Goal: Communication & Community: Answer question/provide support

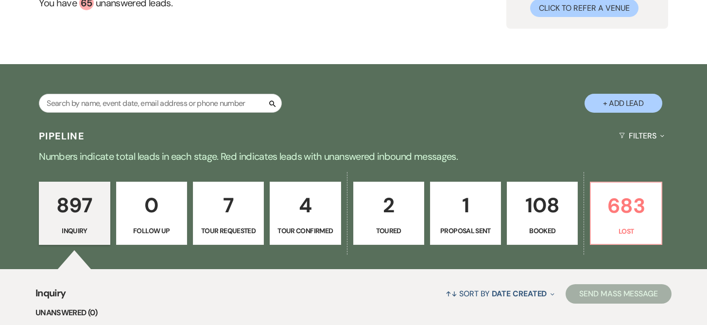
click at [537, 202] on p "108" at bounding box center [542, 205] width 58 height 33
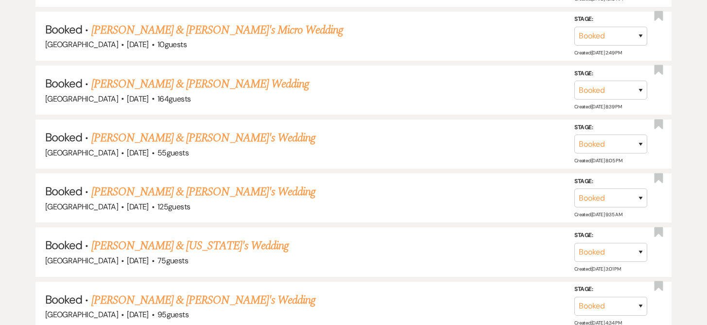
scroll to position [2797, 0]
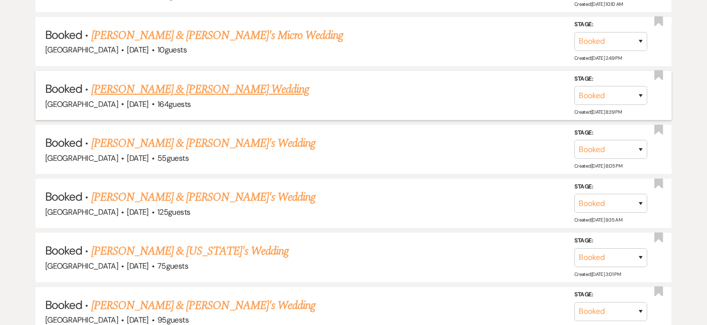
click at [239, 81] on link "[PERSON_NAME] & [PERSON_NAME] Wedding" at bounding box center [200, 89] width 218 height 17
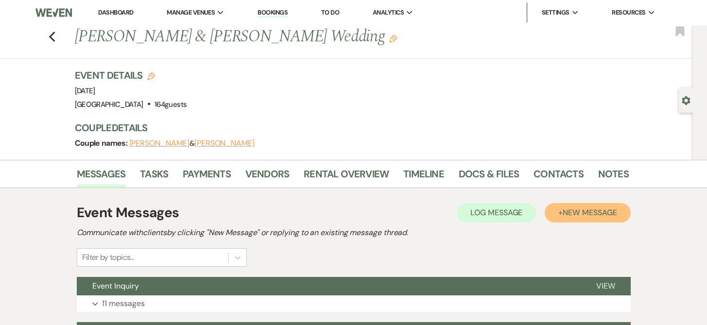
click at [558, 212] on button "+ New Message" at bounding box center [588, 212] width 86 height 19
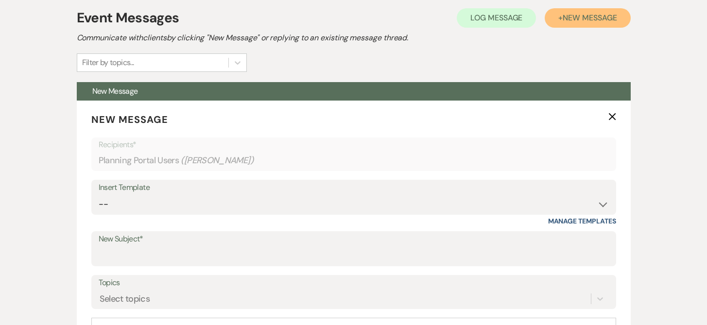
scroll to position [197, 0]
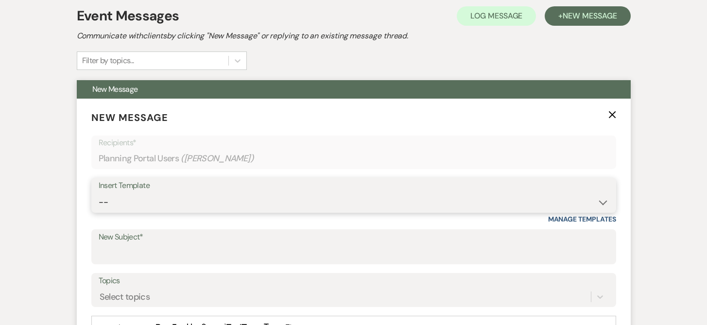
click at [108, 199] on select "-- Weven Planning Portal Introduction (Booked Events) Initial Inquiry Response …" at bounding box center [354, 202] width 510 height 19
click at [109, 202] on select "-- Weven Planning Portal Introduction (Booked Events) Initial Inquiry Response …" at bounding box center [354, 202] width 510 height 19
select select "3085"
type input "Thanks for Celebrating With Us"
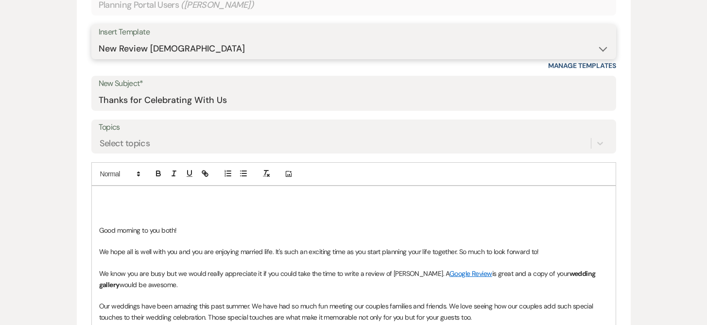
scroll to position [354, 0]
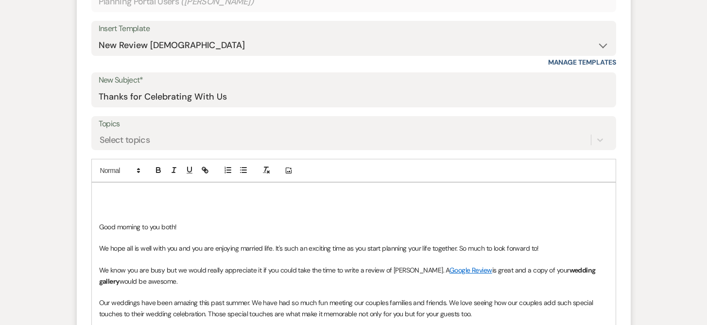
click at [187, 225] on p "Good morning to you both!" at bounding box center [353, 227] width 509 height 11
click at [110, 202] on p at bounding box center [353, 205] width 509 height 11
click at [168, 281] on p "We know you are busy but we would really appreciate it if you could take the ti…" at bounding box center [353, 276] width 509 height 22
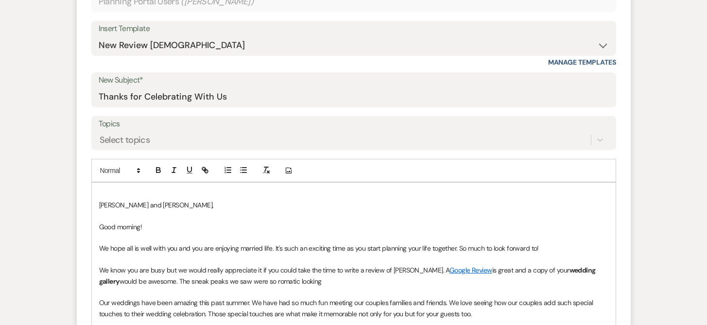
click at [270, 282] on p "We know you are busy but we would really appreciate it if you could take the ti…" at bounding box center [353, 276] width 509 height 22
click at [316, 282] on p "We know you are busy but we would really appreciate it if you could take the ti…" at bounding box center [353, 276] width 509 height 22
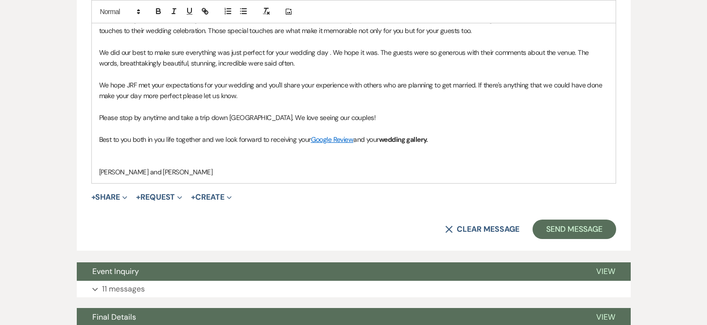
scroll to position [638, 0]
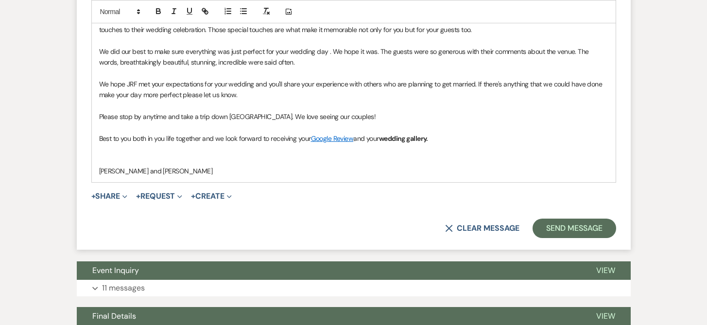
click at [474, 138] on p "Best to you both in you life together and we look forward to receiving your Goo…" at bounding box center [353, 138] width 509 height 11
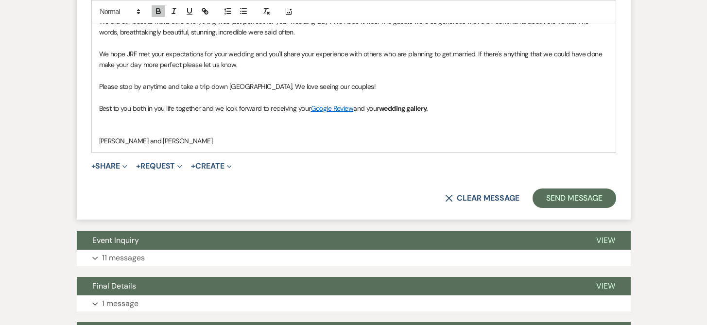
scroll to position [672, 0]
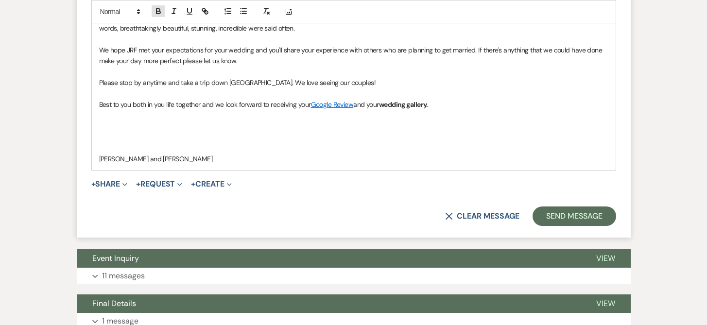
click at [162, 12] on icon "button" at bounding box center [158, 11] width 9 height 9
drag, startPoint x: 99, startPoint y: 125, endPoint x: 119, endPoint y: 125, distance: 19.9
click at [119, 125] on p "Best" at bounding box center [353, 126] width 509 height 11
click at [159, 10] on icon "button" at bounding box center [157, 10] width 3 height 2
click at [135, 129] on p "Best" at bounding box center [353, 126] width 509 height 11
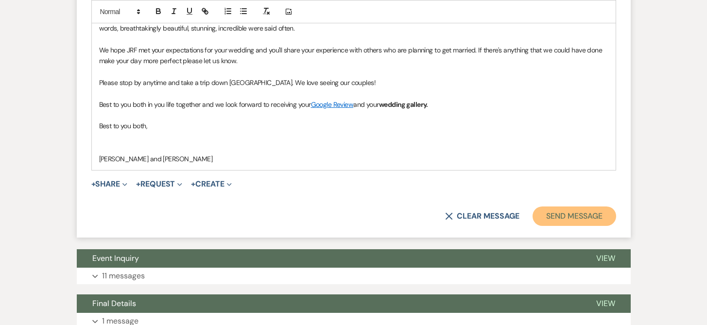
click at [554, 218] on button "Send Message" at bounding box center [574, 216] width 83 height 19
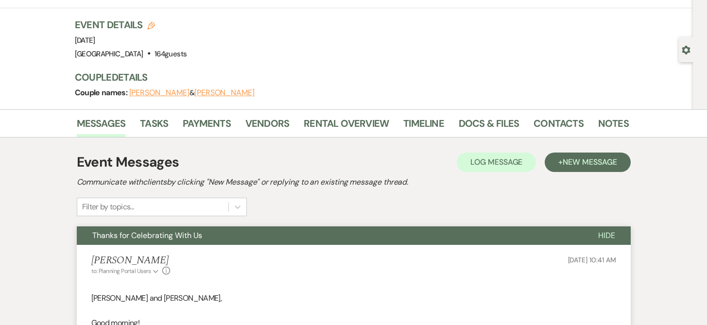
scroll to position [0, 0]
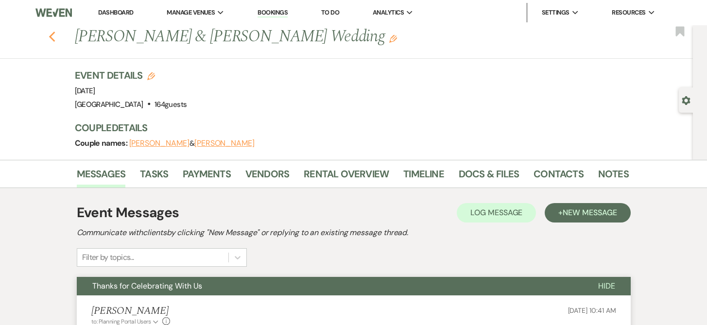
click at [52, 35] on icon "Previous" at bounding box center [52, 37] width 7 height 12
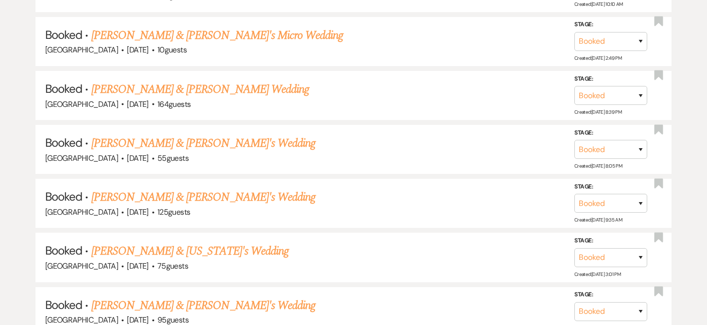
scroll to position [2814, 0]
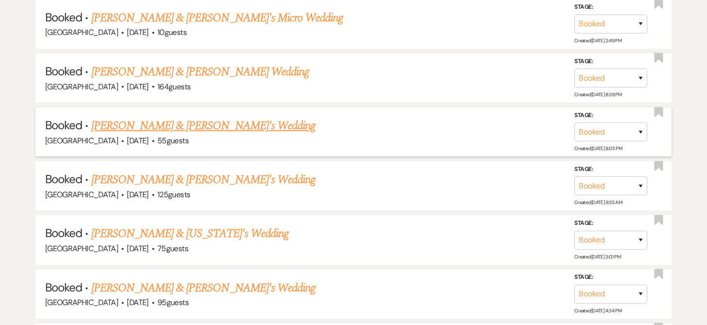
click at [123, 117] on link "[PERSON_NAME] & [PERSON_NAME]'s Wedding" at bounding box center [203, 125] width 225 height 17
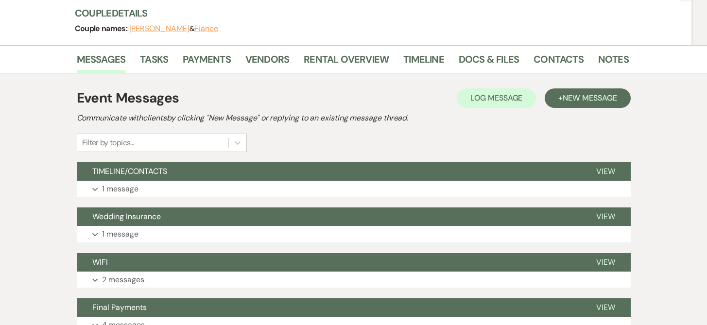
scroll to position [139, 0]
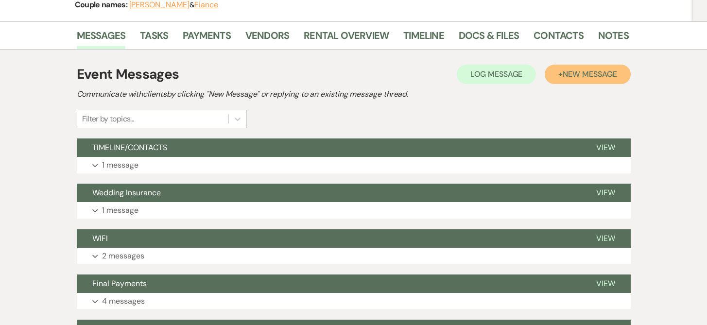
click at [603, 70] on span "New Message" at bounding box center [590, 74] width 54 height 10
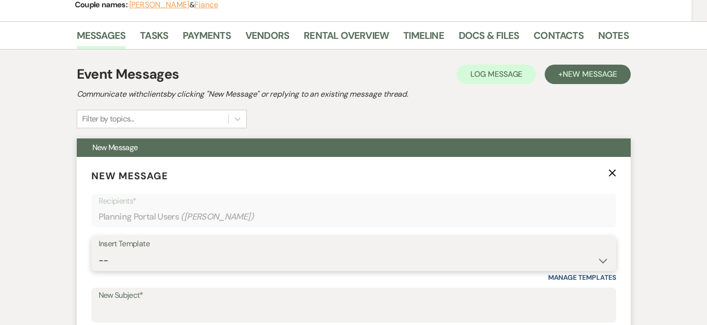
click at [102, 259] on select "-- Weven Planning Portal Introduction (Booked Events) Initial Inquiry Response …" at bounding box center [354, 260] width 510 height 19
select select "3085"
type input "Thanks for Celebrating With Us"
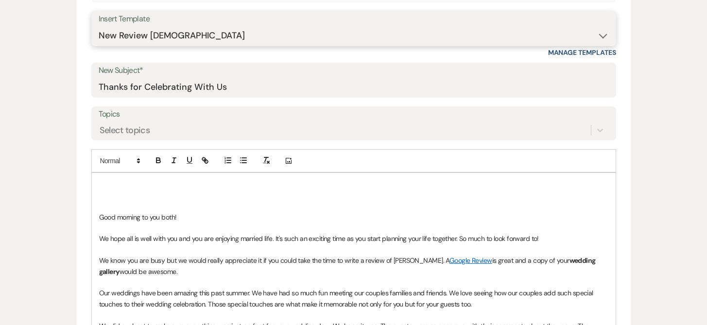
scroll to position [375, 0]
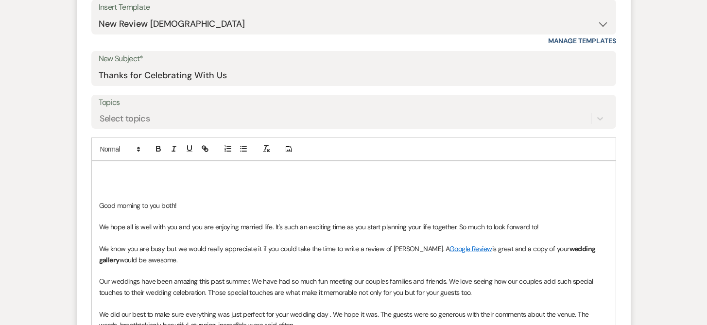
click at [185, 204] on p "Good morning to you both!" at bounding box center [353, 205] width 509 height 11
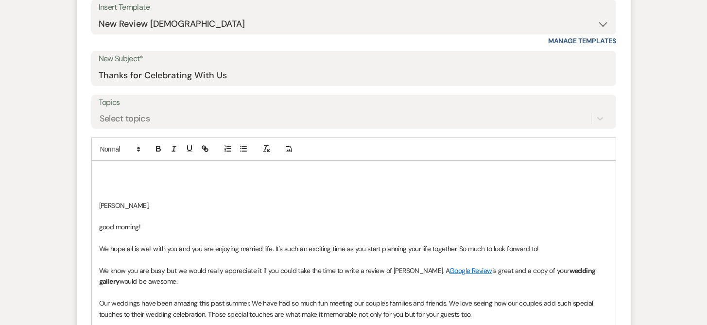
click at [102, 228] on p "good morning!" at bounding box center [353, 227] width 509 height 11
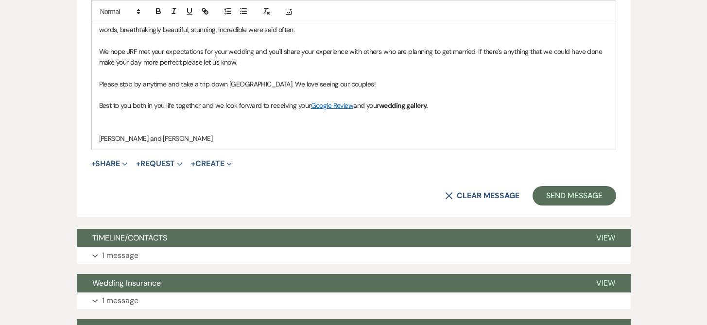
scroll to position [694, 0]
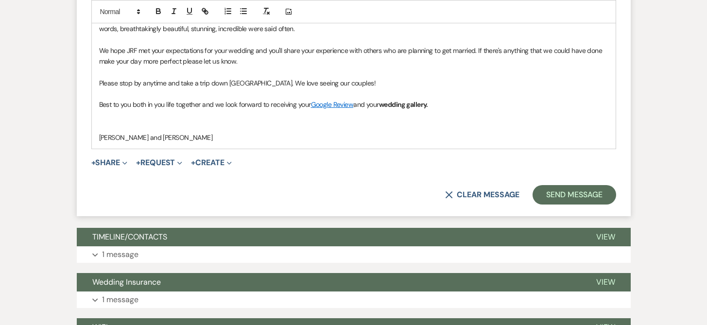
click at [451, 107] on p "Best to you both in you life together and we look forward to receiving your Goo…" at bounding box center [353, 104] width 509 height 11
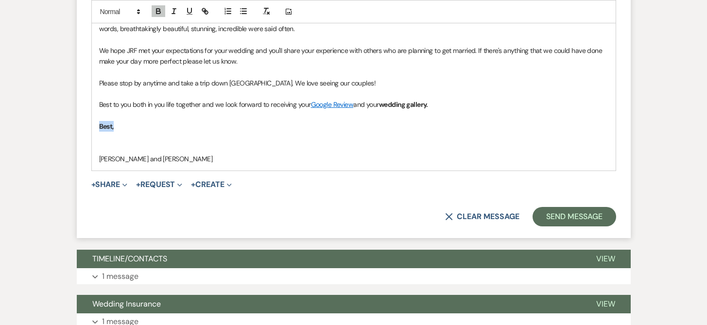
drag, startPoint x: 95, startPoint y: 126, endPoint x: 115, endPoint y: 127, distance: 19.5
click at [115, 127] on div "[PERSON_NAME], Good morning! We hope all is well with you and you are enjoying …" at bounding box center [354, 6] width 524 height 327
click at [158, 11] on icon "button" at bounding box center [158, 12] width 4 height 2
click at [557, 214] on button "Send Message" at bounding box center [574, 216] width 83 height 19
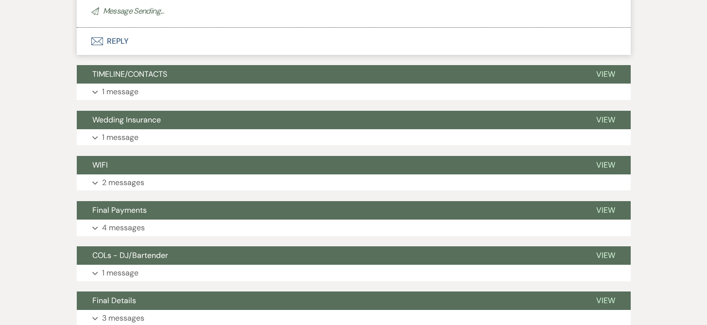
scroll to position [332, 0]
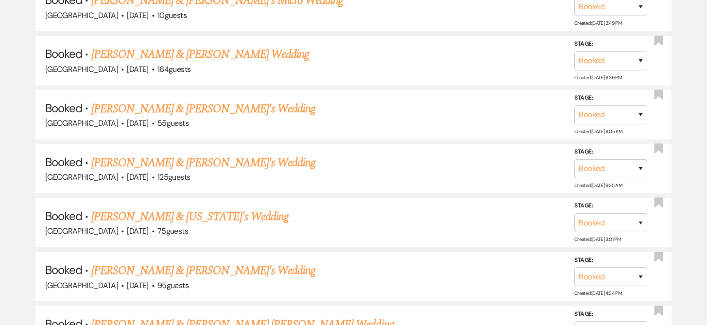
scroll to position [2832, 0]
click at [117, 154] on link "[PERSON_NAME] & [PERSON_NAME]'s Wedding" at bounding box center [203, 162] width 225 height 17
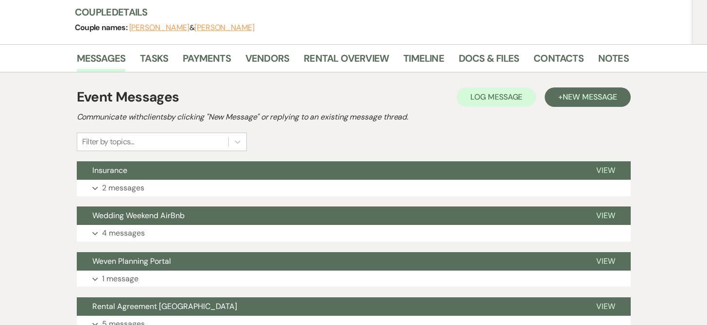
scroll to position [132, 0]
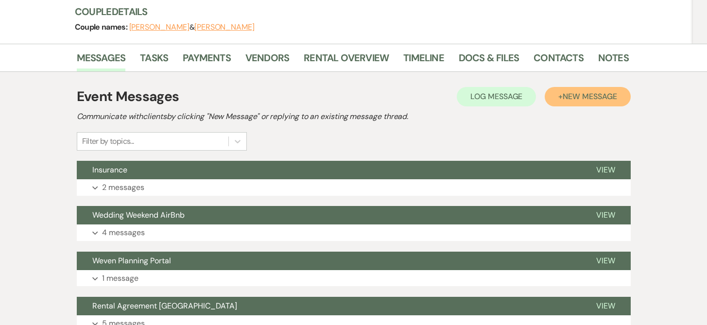
click at [589, 96] on span "New Message" at bounding box center [590, 96] width 54 height 10
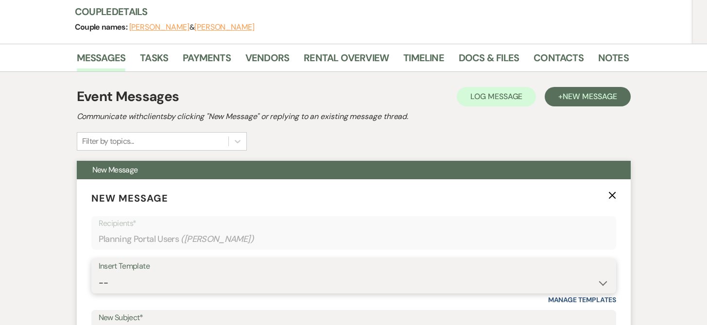
click at [99, 283] on select "-- Weven Planning Portal Introduction (Booked Events) Initial Inquiry Response …" at bounding box center [354, 283] width 510 height 19
select select "3085"
type input "Thanks for Celebrating With Us"
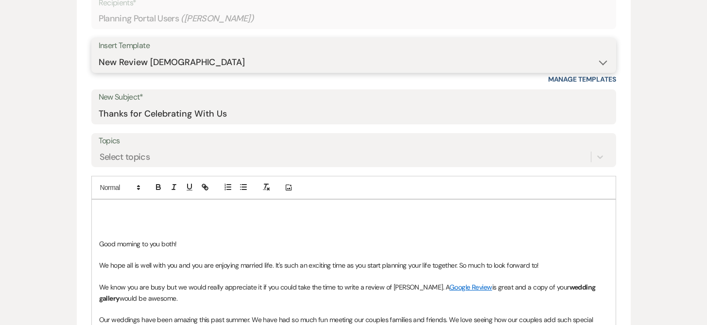
scroll to position [367, 0]
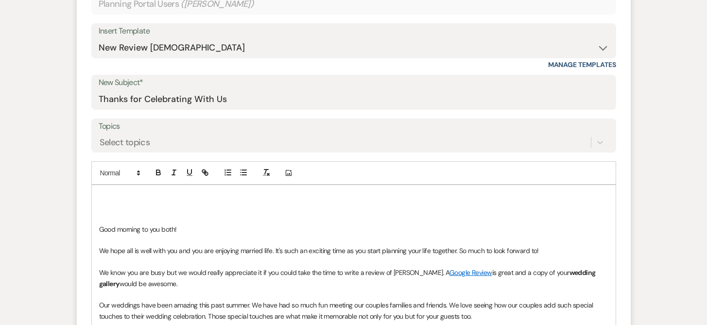
click at [135, 208] on p at bounding box center [353, 207] width 509 height 11
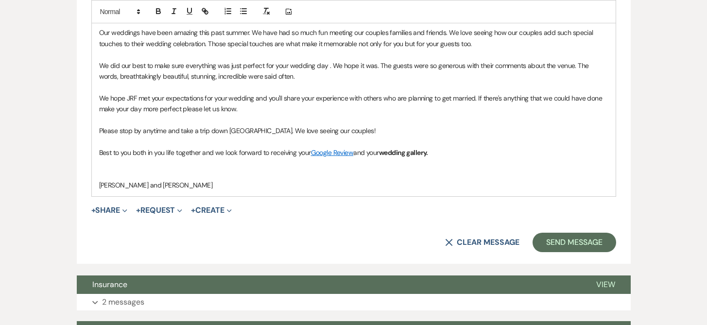
scroll to position [643, 0]
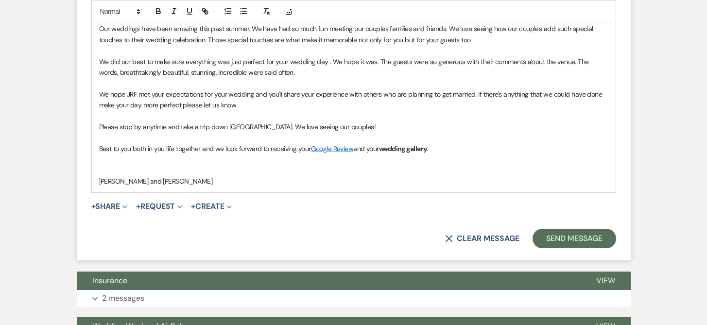
click at [450, 147] on p "Best to you both in you life together and we look forward to receiving your Goo…" at bounding box center [353, 148] width 509 height 11
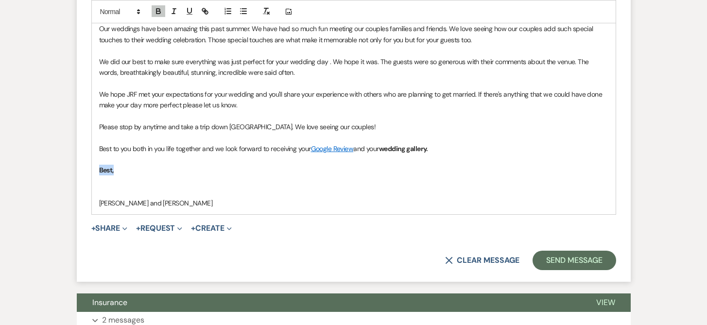
drag, startPoint x: 97, startPoint y: 171, endPoint x: 117, endPoint y: 172, distance: 20.5
click at [117, 172] on div "[PERSON_NAME] and [PERSON_NAME], Good morning to you both! We hope all is well …" at bounding box center [354, 62] width 524 height 306
click at [160, 10] on icon "button" at bounding box center [158, 11] width 9 height 9
click at [109, 192] on p at bounding box center [353, 192] width 509 height 11
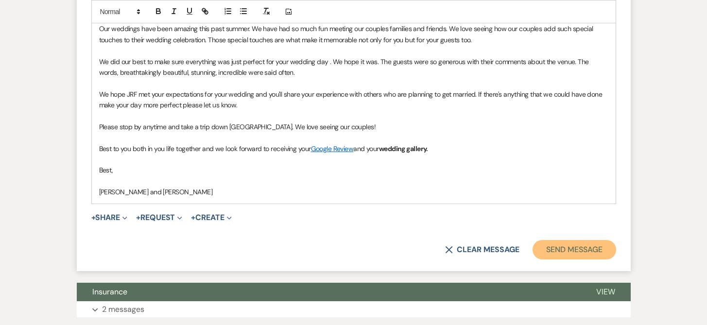
click at [562, 254] on button "Send Message" at bounding box center [574, 249] width 83 height 19
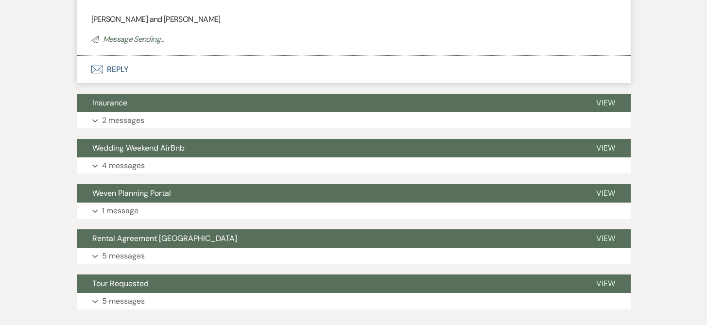
scroll to position [282, 0]
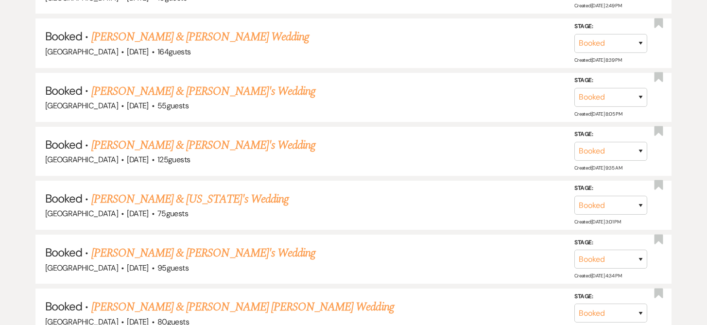
scroll to position [2849, 0]
click at [139, 191] on link "[PERSON_NAME] & [US_STATE]'s Wedding" at bounding box center [189, 199] width 197 height 17
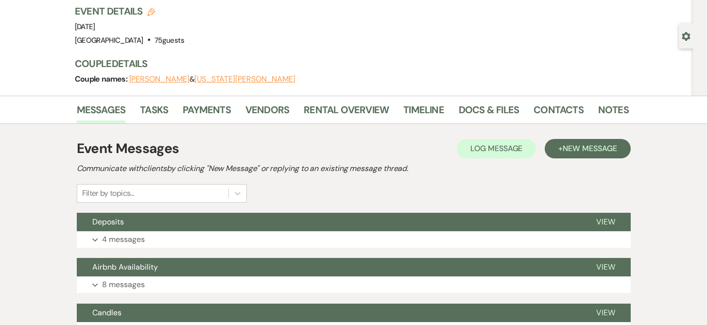
scroll to position [64, 0]
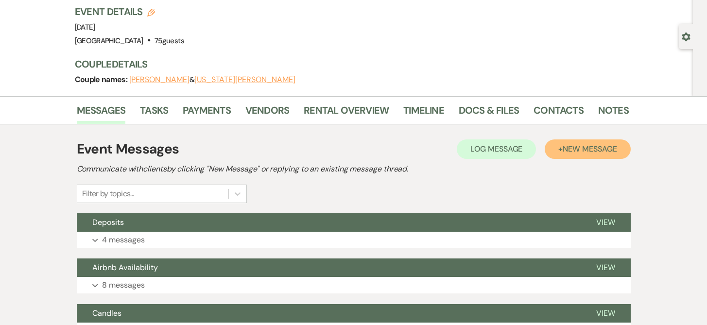
click at [593, 147] on span "New Message" at bounding box center [590, 149] width 54 height 10
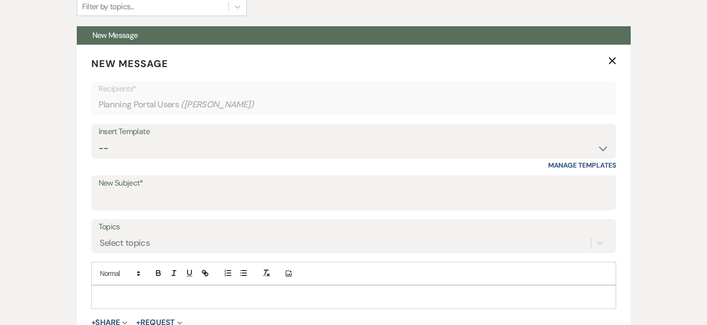
scroll to position [256, 0]
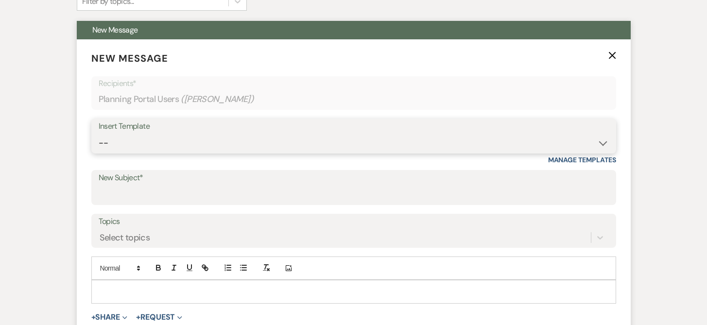
click at [110, 142] on select "-- Weven Planning Portal Introduction (Booked Events) Initial Inquiry Response …" at bounding box center [354, 143] width 510 height 19
select select "3085"
type input "Thanks for Celebrating With Us"
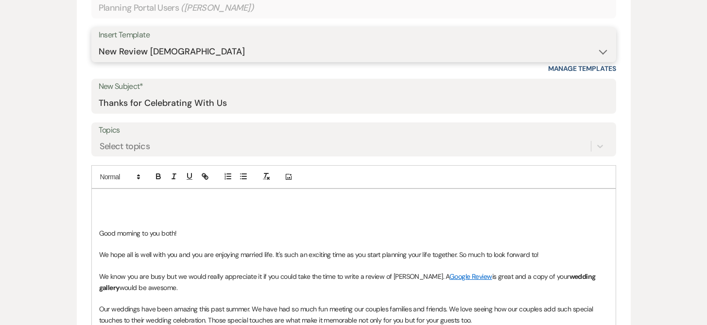
scroll to position [363, 0]
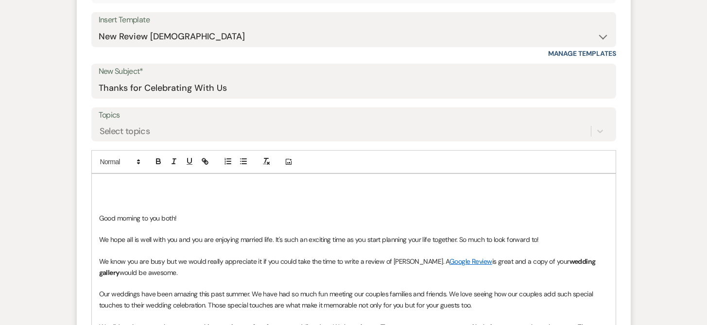
click at [100, 183] on p at bounding box center [353, 185] width 509 height 11
click at [476, 262] on p "We know you are busy but we would really appreciate it if you could take the ti…" at bounding box center [353, 267] width 509 height 22
click at [501, 263] on p "We know you are busy but we would really appreciate it if you could take the ti…" at bounding box center [353, 267] width 509 height 22
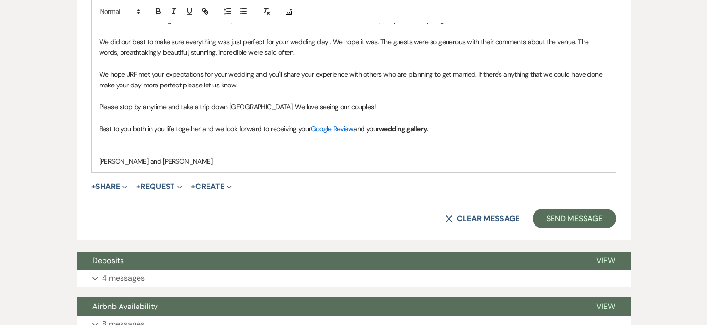
scroll to position [647, 0]
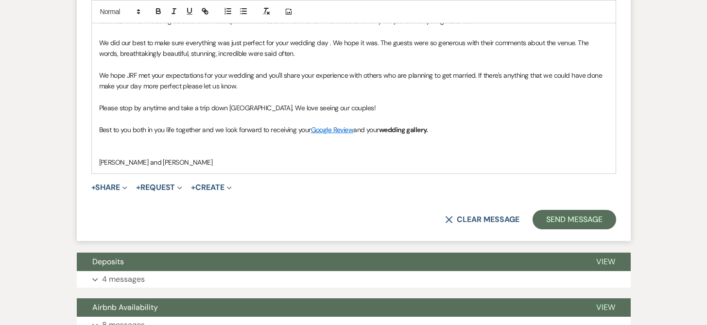
click at [268, 107] on p "Please stop by anytime and take a trip down [GEOGRAPHIC_DATA]. We love seeing o…" at bounding box center [353, 108] width 509 height 11
click at [313, 105] on p "If you are ever up here again please stop by. We love seeing our couples!" at bounding box center [353, 108] width 509 height 11
click at [446, 127] on p "Best to you both in you life together and we look forward to receiving your Goo…" at bounding box center [353, 129] width 509 height 11
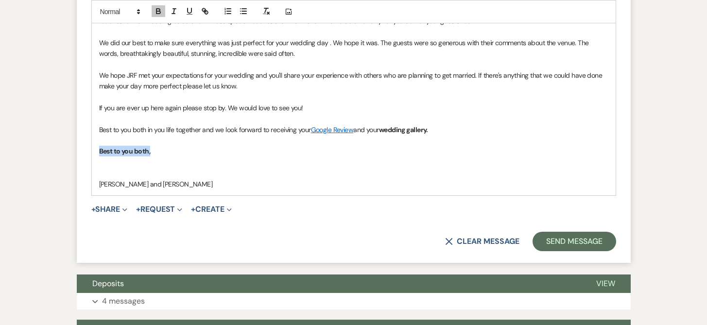
drag, startPoint x: 97, startPoint y: 149, endPoint x: 155, endPoint y: 149, distance: 57.8
click at [155, 149] on div "[PERSON_NAME] and [US_STATE], Good morning to you both! We hope all is well wit…" at bounding box center [354, 43] width 524 height 306
click at [155, 7] on icon "button" at bounding box center [158, 11] width 9 height 9
click at [320, 108] on p "If you are ever up here again please stop by. We would love to see you!" at bounding box center [353, 108] width 509 height 11
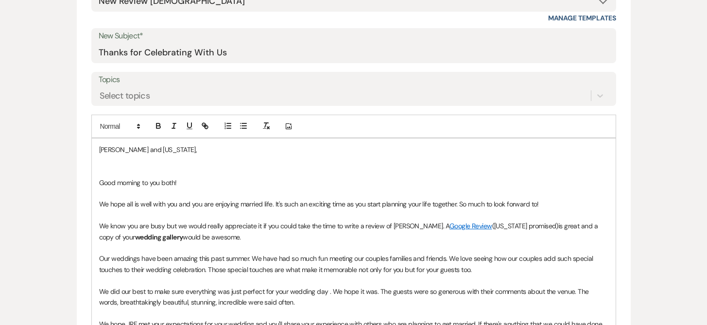
scroll to position [414, 0]
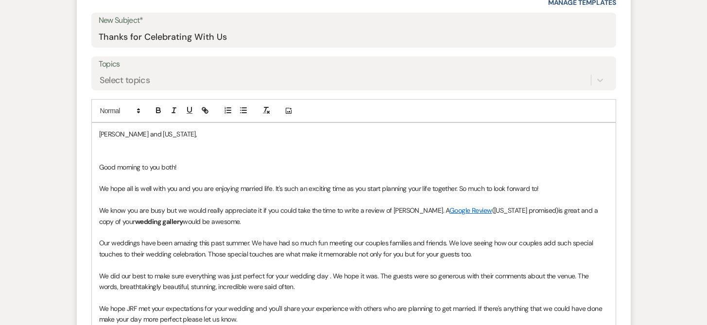
click at [550, 188] on p "We hope all is well with you and you are enjoying married life. It's such an ex…" at bounding box center [353, 188] width 509 height 11
click at [384, 187] on p "We hope all is well with you and you are enjoying married life. Hopefully your …" at bounding box center [353, 188] width 509 height 11
click at [439, 189] on p "We hope all is well with you and you are enjoying married life. Hopefully your …" at bounding box center [353, 188] width 509 height 11
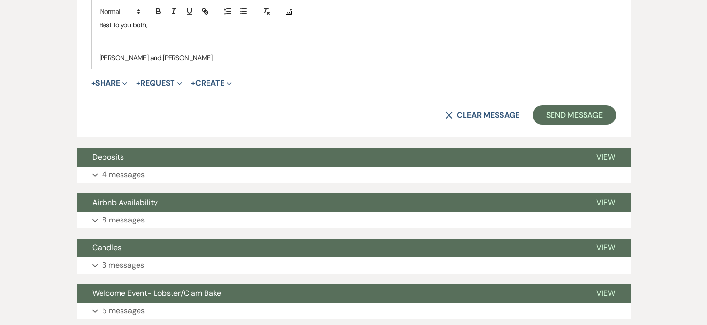
scroll to position [807, 0]
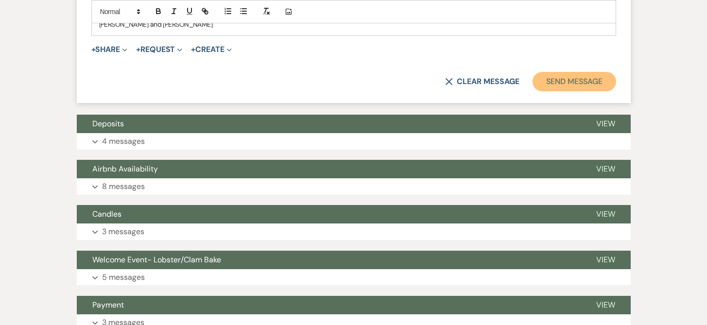
click at [577, 82] on button "Send Message" at bounding box center [574, 81] width 83 height 19
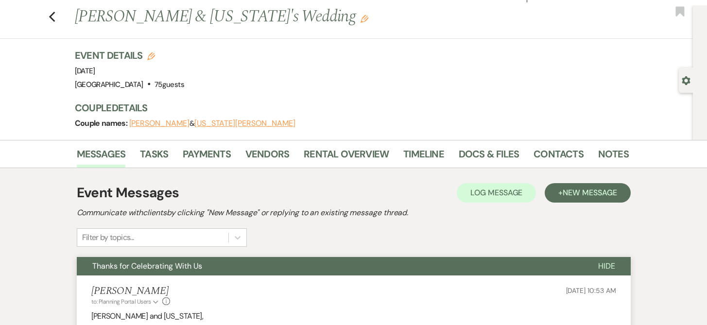
scroll to position [0, 0]
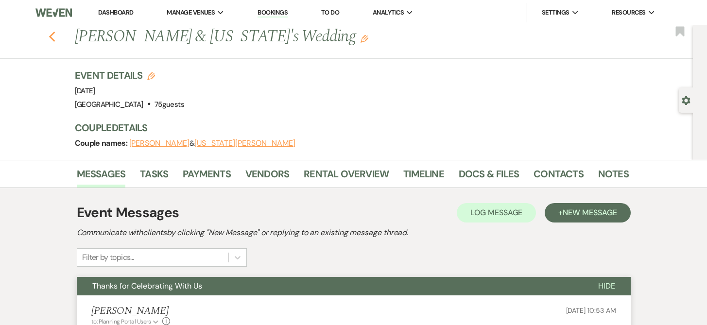
click at [56, 38] on icon "Previous" at bounding box center [52, 37] width 7 height 12
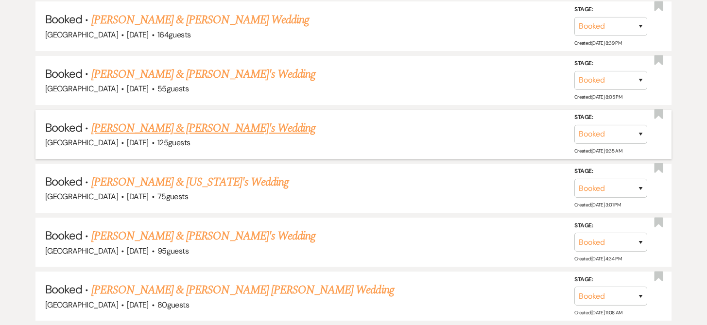
scroll to position [2866, 0]
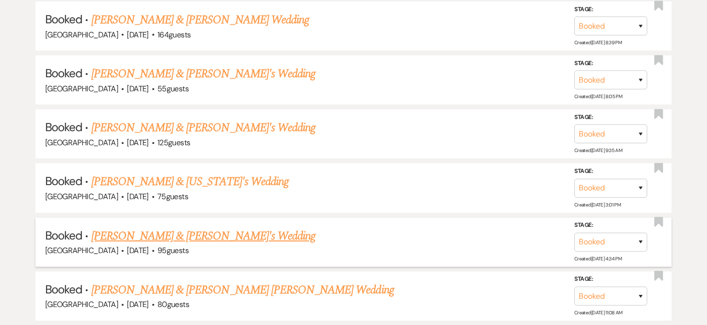
click at [201, 227] on link "[PERSON_NAME] & [PERSON_NAME]'s Wedding" at bounding box center [203, 235] width 225 height 17
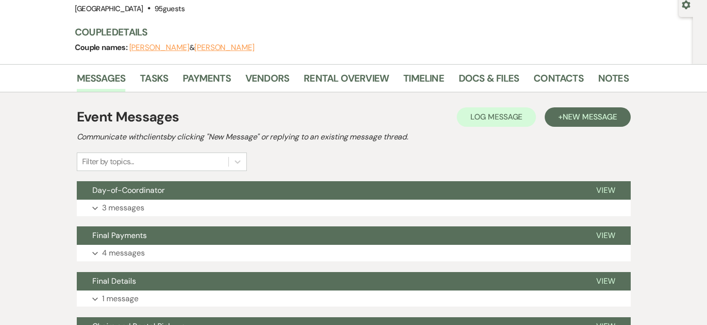
scroll to position [68, 0]
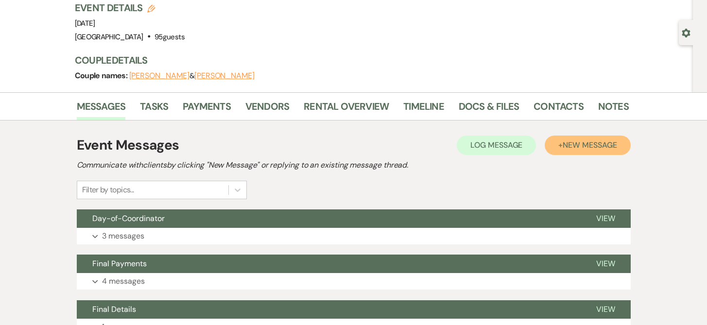
click at [567, 145] on span "New Message" at bounding box center [590, 145] width 54 height 10
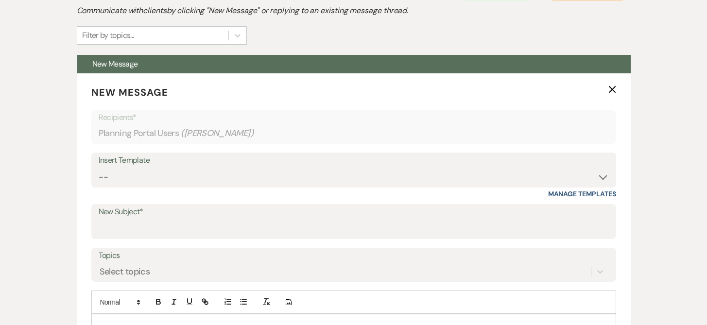
scroll to position [223, 0]
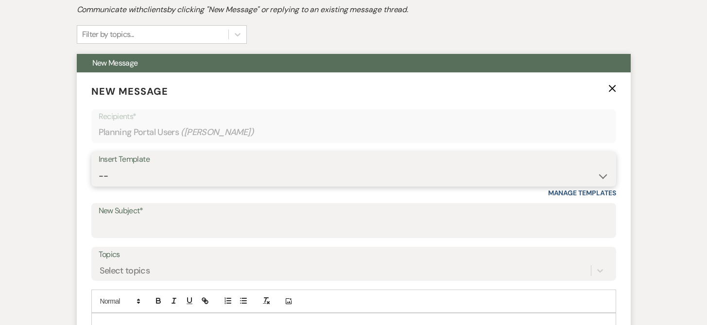
click at [109, 174] on select "-- Weven Planning Portal Introduction (Booked Events) Initial Inquiry Response …" at bounding box center [354, 176] width 510 height 19
select select "3085"
type input "Thanks for Celebrating With Us"
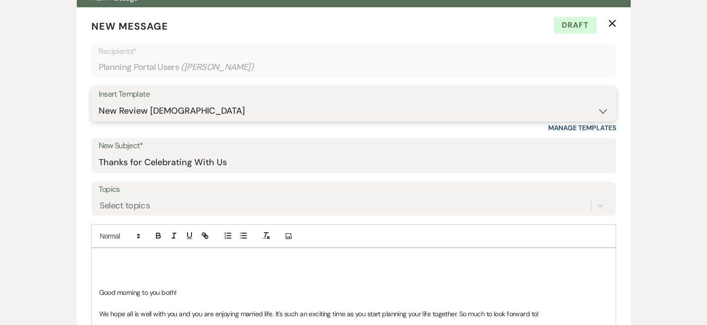
scroll to position [290, 0]
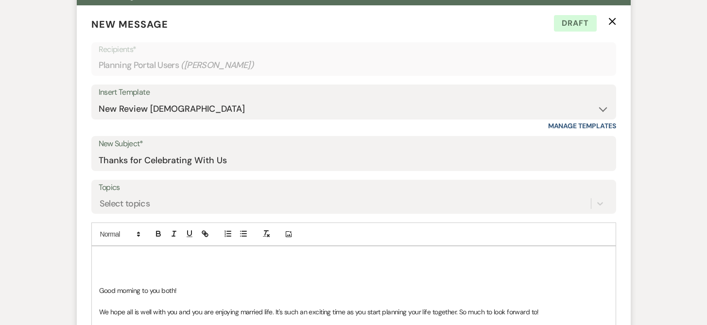
click at [257, 274] on p at bounding box center [353, 279] width 509 height 11
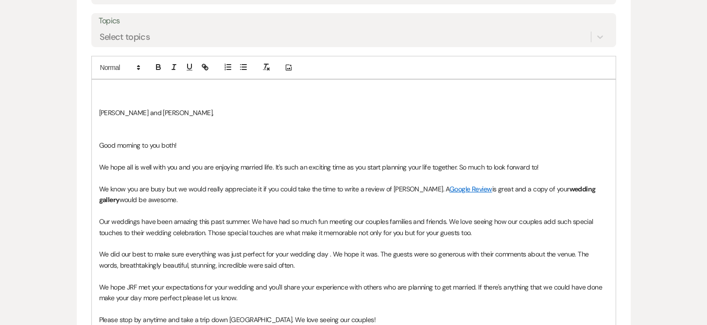
scroll to position [464, 0]
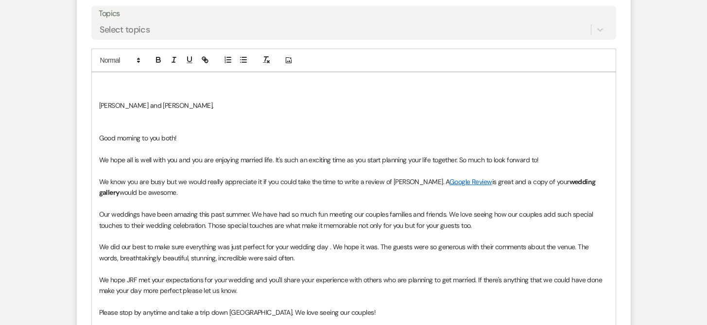
click at [162, 192] on p "We know you are busy but we would really appreciate it if you could take the ti…" at bounding box center [353, 187] width 509 height 22
click at [246, 191] on p "We know you are busy but we would really appreciate it if you could take the ti…" at bounding box center [353, 187] width 509 height 22
click at [162, 191] on p "We know you are busy but we would really appreciate it if you could take the ti…" at bounding box center [353, 187] width 509 height 22
click at [258, 195] on p "We know you are busy but we would really appreciate it if you could take the ti…" at bounding box center [353, 187] width 509 height 22
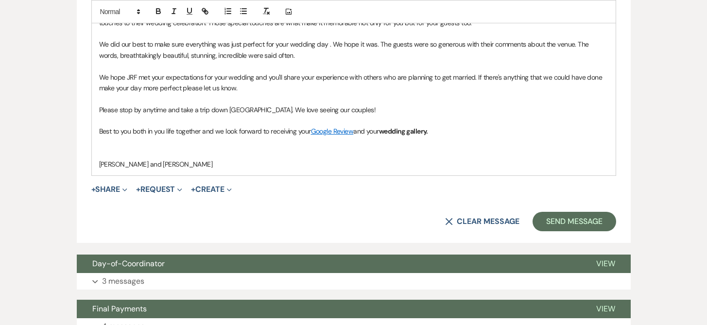
scroll to position [666, 0]
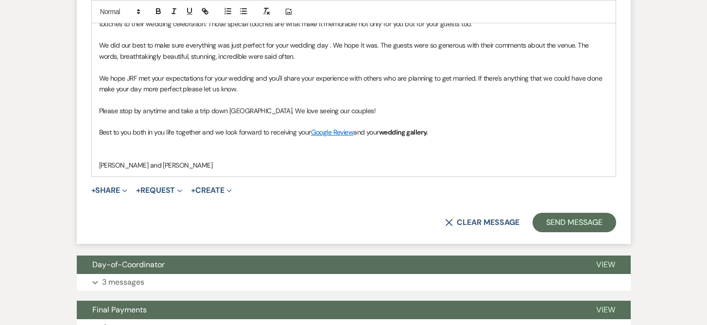
click at [442, 131] on p "Best to you both in you life together and we look forward to receiving your Goo…" at bounding box center [353, 132] width 509 height 11
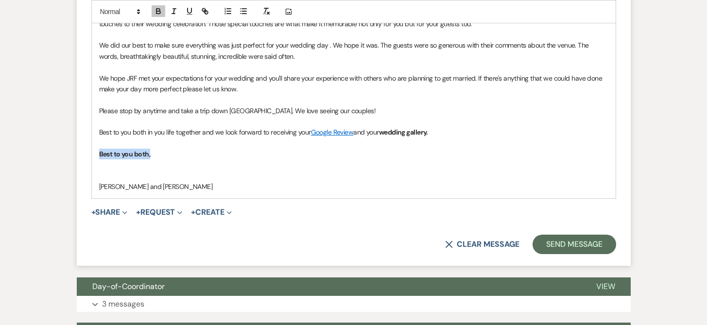
drag, startPoint x: 97, startPoint y: 153, endPoint x: 162, endPoint y: 159, distance: 64.9
click at [162, 159] on div "[PERSON_NAME] and [PERSON_NAME], Good morning to you both! We hope all is well …" at bounding box center [354, 34] width 524 height 327
click at [159, 12] on icon "button" at bounding box center [158, 12] width 4 height 2
click at [327, 135] on link "Google Review" at bounding box center [332, 132] width 43 height 9
drag, startPoint x: 272, startPoint y: 149, endPoint x: 380, endPoint y: 152, distance: 107.9
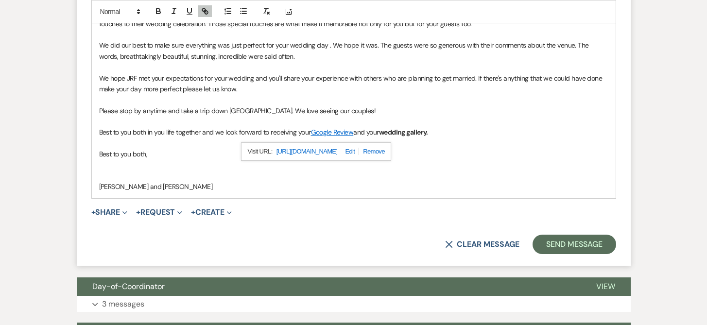
click at [380, 152] on div "[URL][DOMAIN_NAME]" at bounding box center [316, 151] width 150 height 18
copy link "[URL][DOMAIN_NAME]"
click at [473, 175] on p at bounding box center [353, 176] width 509 height 11
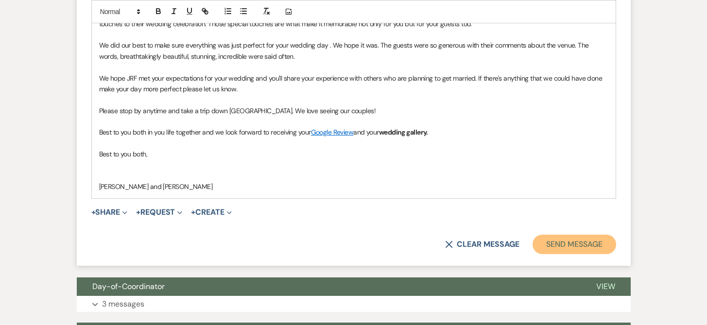
click at [577, 247] on button "Send Message" at bounding box center [574, 244] width 83 height 19
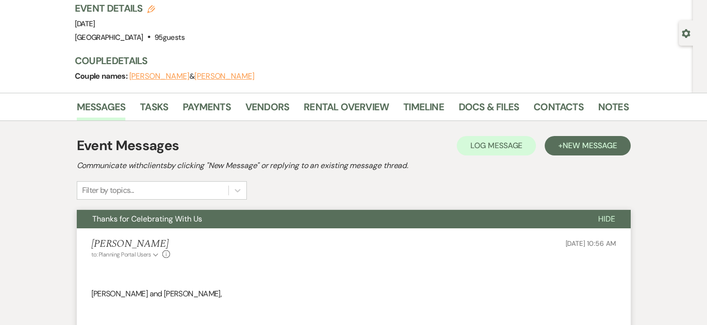
scroll to position [0, 0]
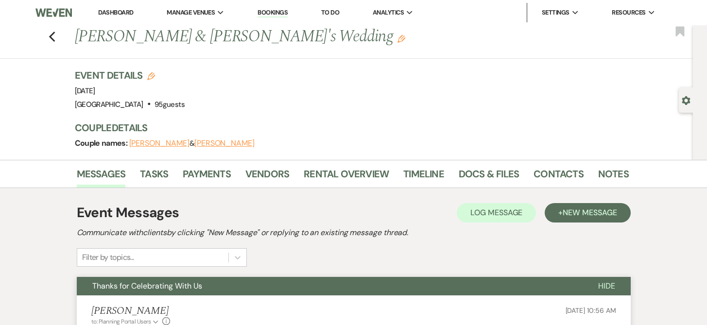
click at [110, 13] on link "Dashboard" at bounding box center [115, 12] width 35 height 8
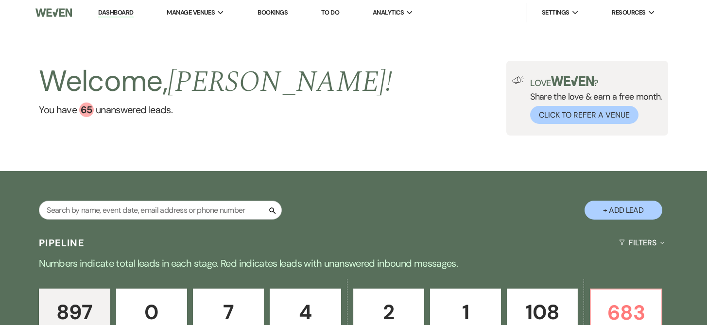
click at [551, 310] on p "108" at bounding box center [542, 312] width 58 height 33
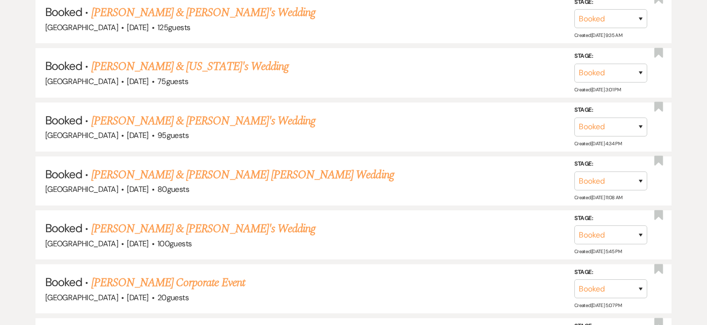
scroll to position [2953, 0]
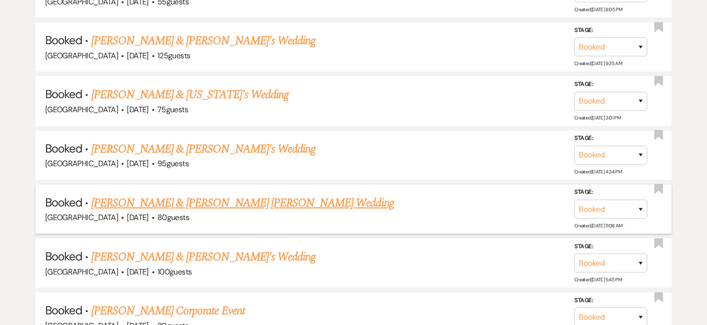
click at [209, 194] on link "[PERSON_NAME] & [PERSON_NAME] [PERSON_NAME] Wedding" at bounding box center [242, 202] width 303 height 17
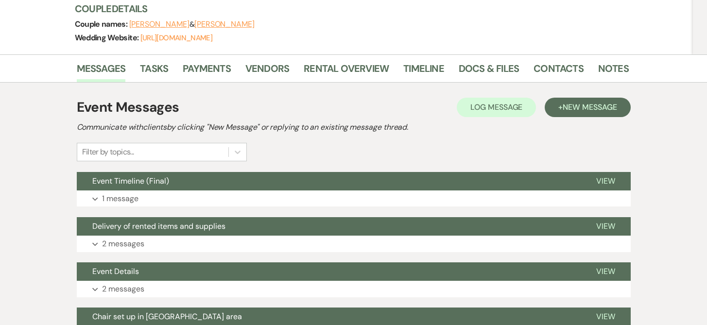
scroll to position [154, 0]
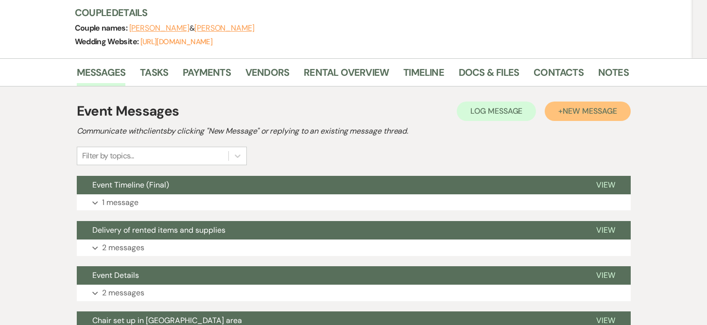
click at [597, 106] on span "New Message" at bounding box center [590, 111] width 54 height 10
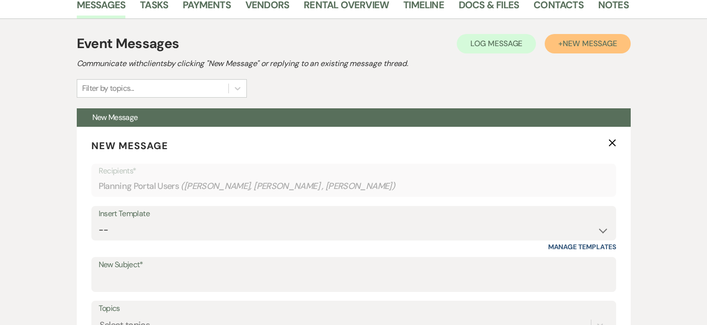
scroll to position [244, 0]
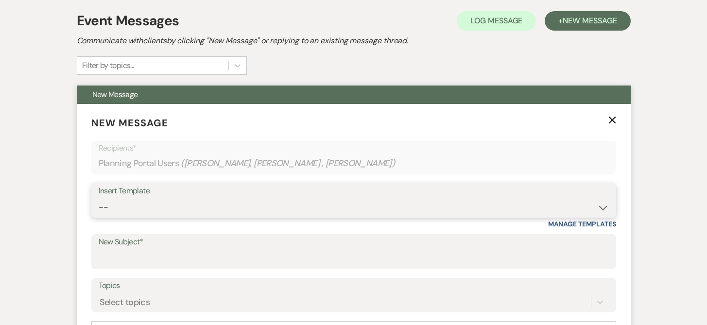
click at [102, 198] on select "-- Weven Planning Portal Introduction (Booked Events) Initial Inquiry Response …" at bounding box center [354, 207] width 510 height 19
select select "3085"
type input "Thanks for Celebrating With Us"
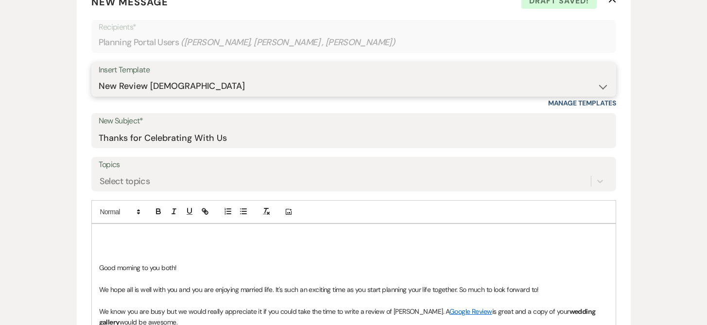
scroll to position [373, 0]
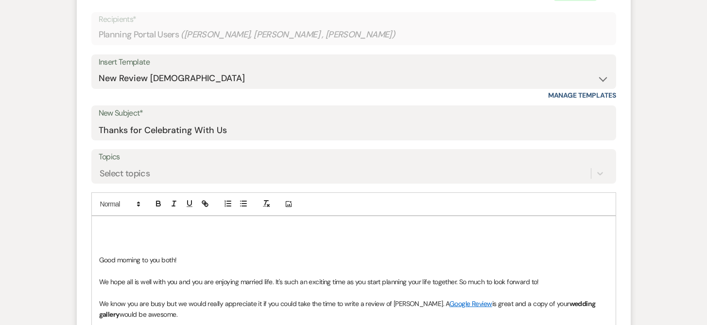
click at [103, 222] on p at bounding box center [353, 227] width 509 height 11
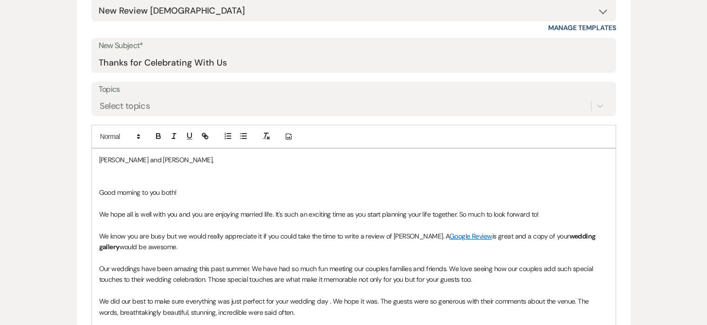
scroll to position [460, 0]
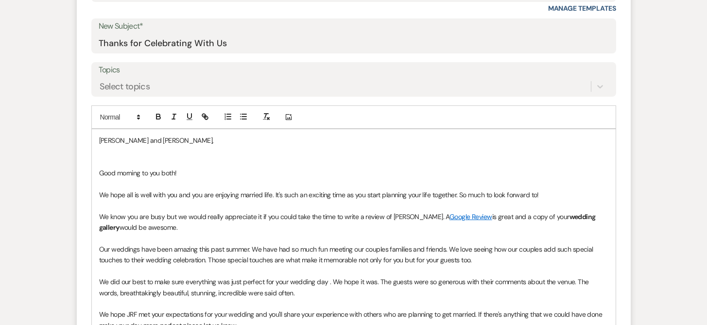
click at [550, 190] on p "We hope all is well with you and you are enjoying married life. It's such an ex…" at bounding box center [353, 195] width 509 height 11
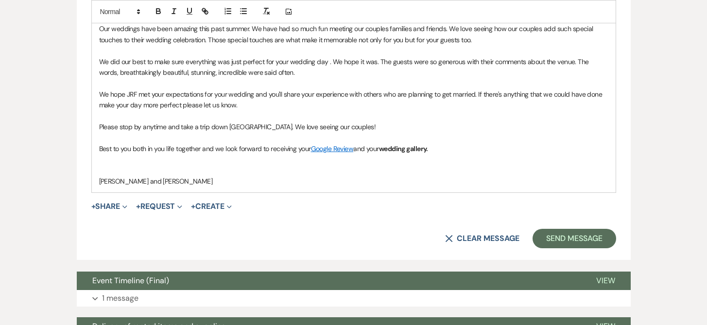
scroll to position [693, 0]
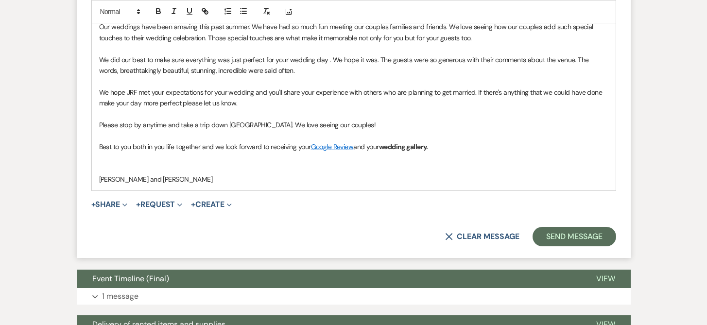
click at [457, 141] on p "Best to you both in you life together and we look forward to receiving your Goo…" at bounding box center [353, 146] width 509 height 11
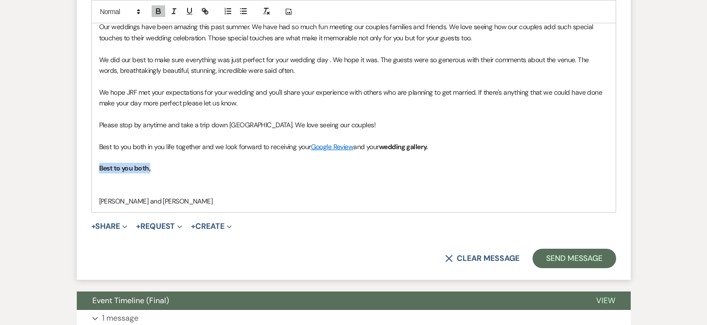
drag, startPoint x: 94, startPoint y: 147, endPoint x: 156, endPoint y: 147, distance: 62.7
click at [156, 147] on div "[PERSON_NAME] and [PERSON_NAME], Good morning to you both! We hope all is well …" at bounding box center [354, 54] width 524 height 316
click at [574, 249] on button "Send Message" at bounding box center [574, 258] width 83 height 19
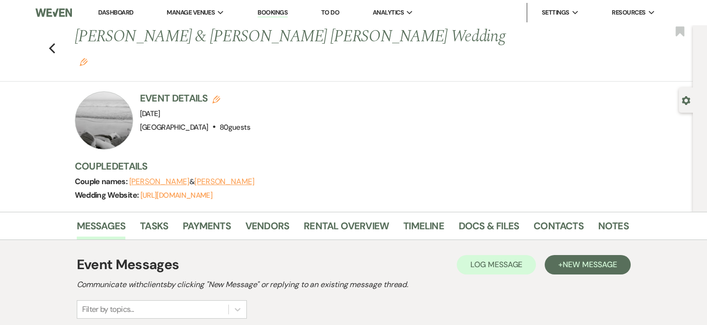
scroll to position [0, 0]
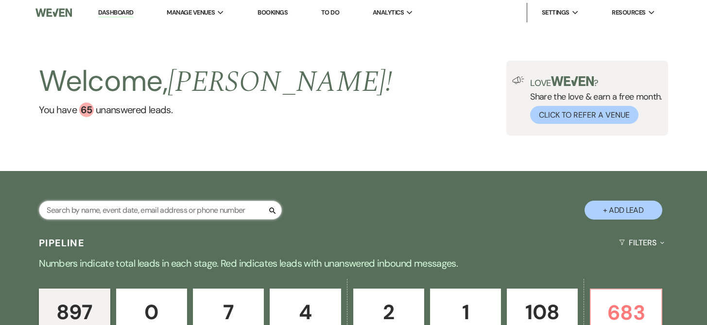
click at [108, 208] on input "text" at bounding box center [160, 210] width 243 height 19
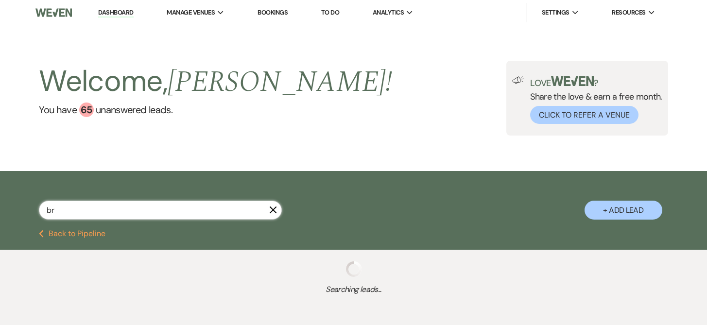
type input "bry"
select select "6"
select select "8"
select select "10"
select select "8"
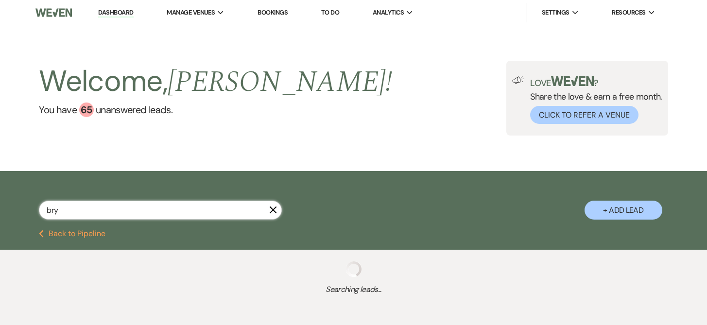
select select "8"
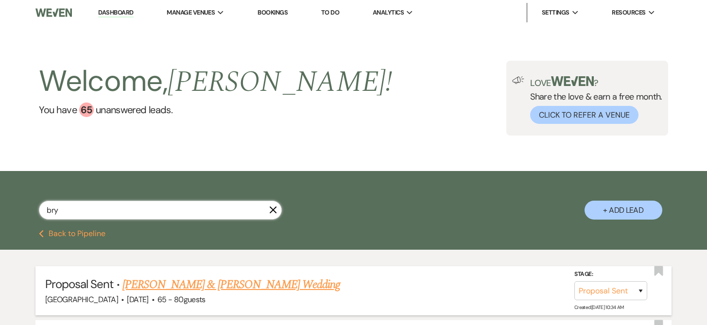
type input "bry"
click at [153, 286] on link "Brynn Pignatone & Shawn Joubert's Wedding" at bounding box center [231, 284] width 218 height 17
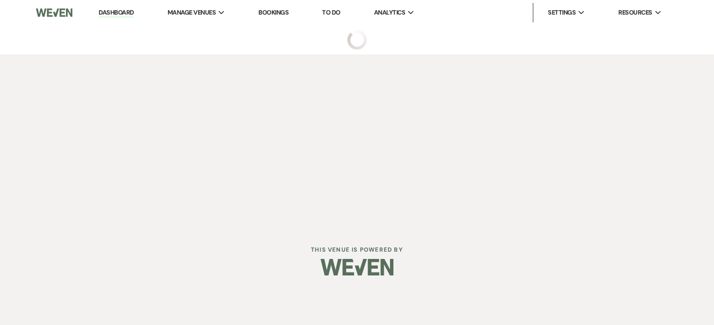
select select "6"
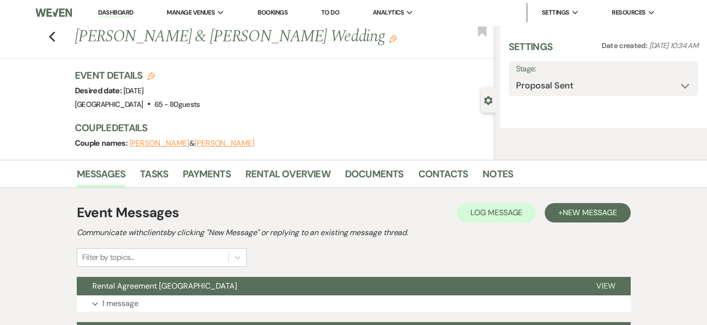
select select "5"
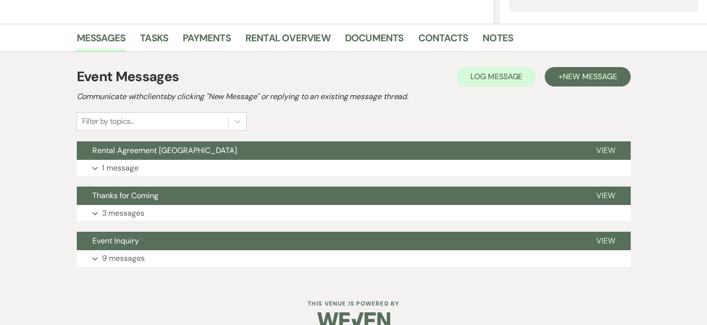
scroll to position [230, 0]
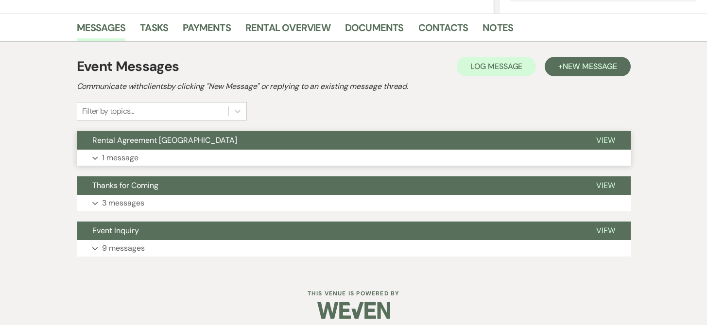
click at [177, 138] on span "Rental Agreement [GEOGRAPHIC_DATA]" at bounding box center [164, 140] width 145 height 10
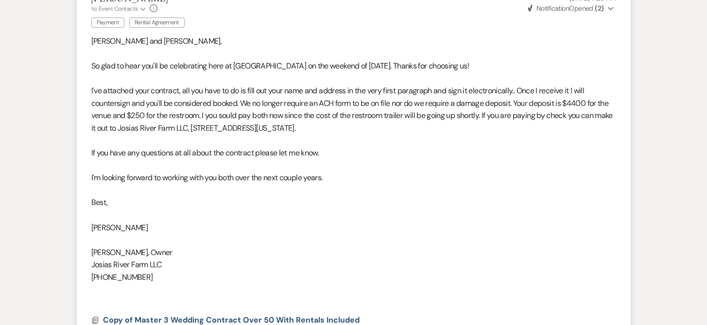
scroll to position [0, 0]
